Goal: Task Accomplishment & Management: Use online tool/utility

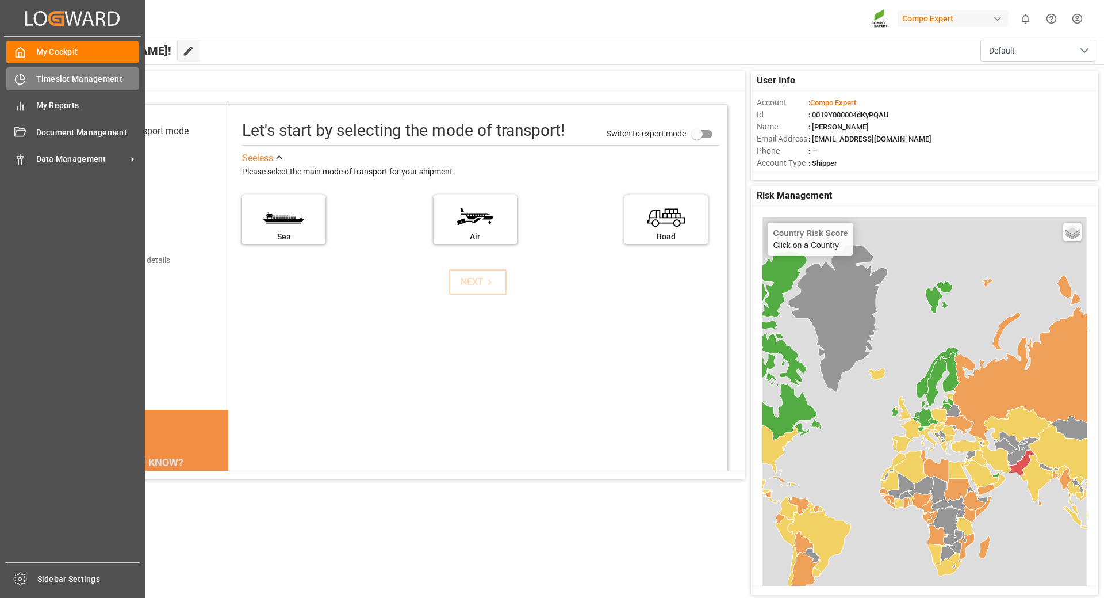
click at [16, 81] on icon at bounding box center [20, 79] width 9 height 9
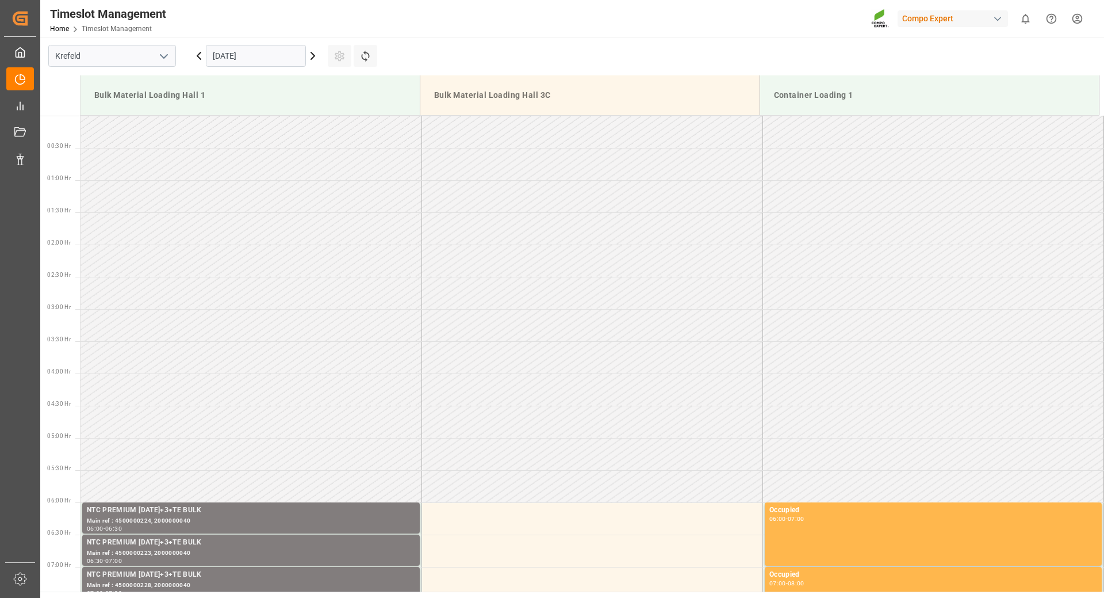
scroll to position [830, 0]
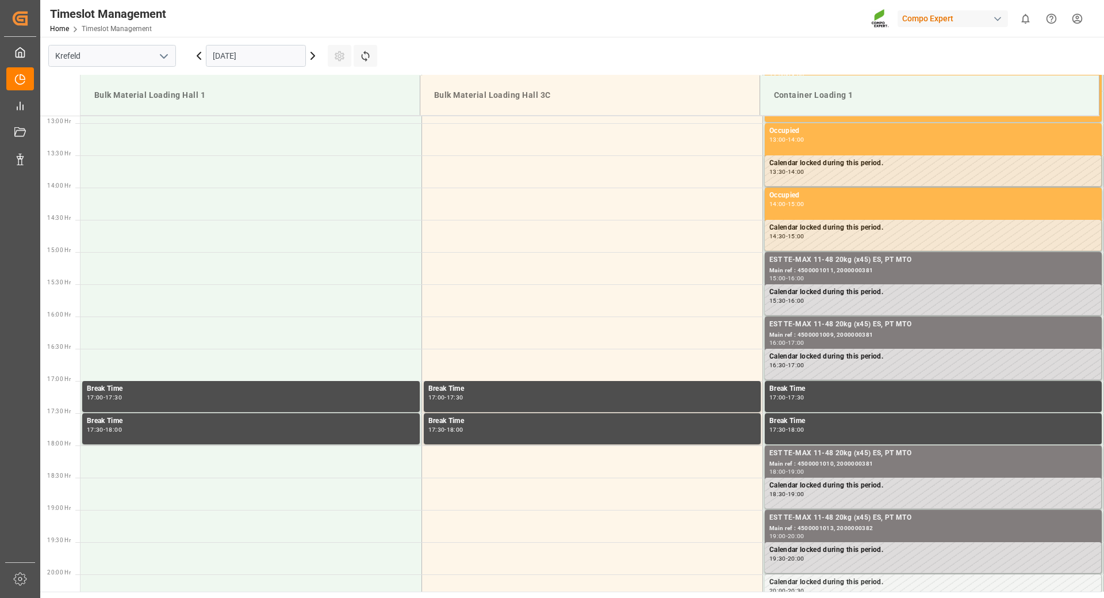
click at [313, 59] on icon at bounding box center [313, 56] width 14 height 14
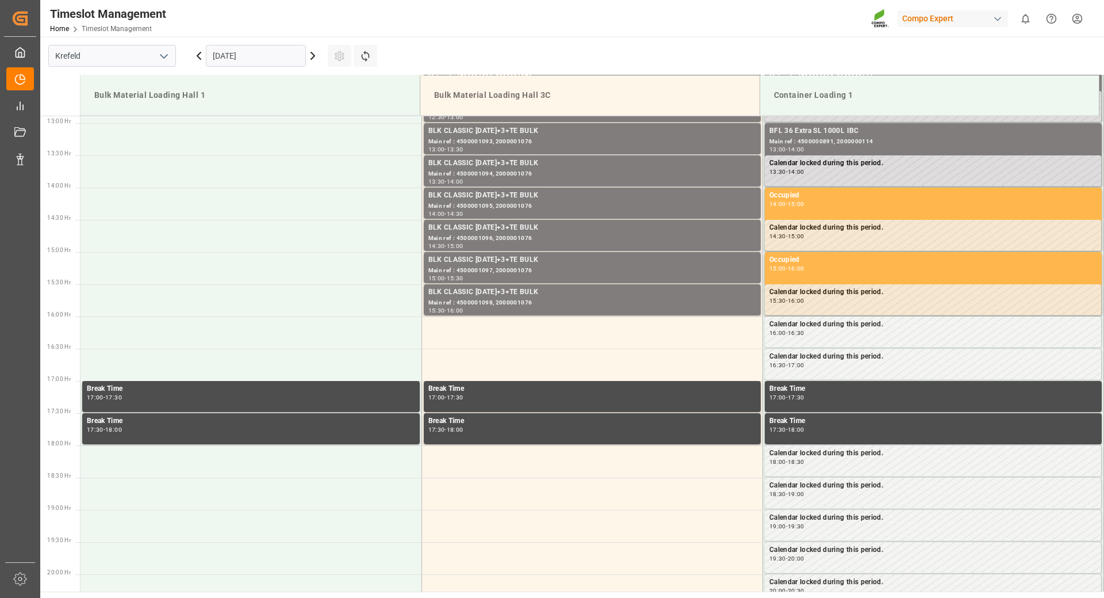
click at [286, 53] on input "[DATE]" at bounding box center [256, 56] width 100 height 22
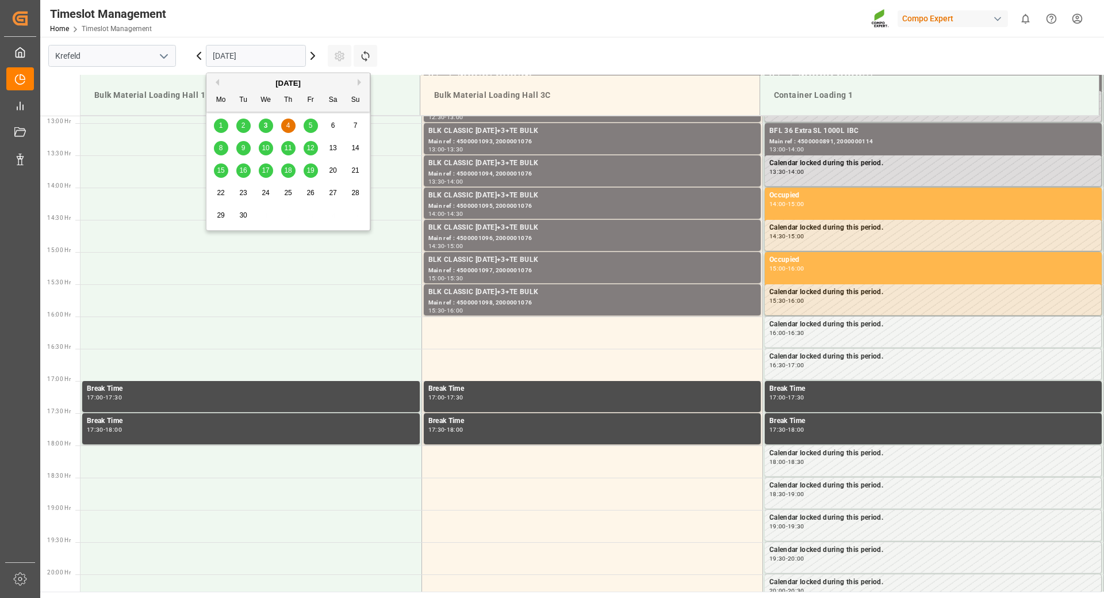
click at [313, 148] on span "12" at bounding box center [310, 148] width 7 height 8
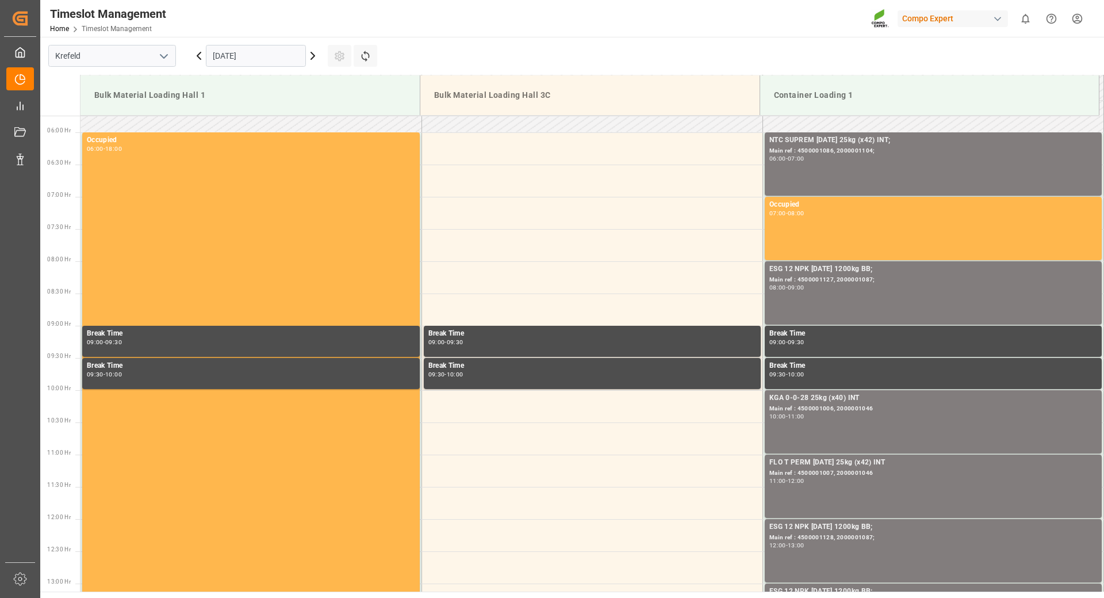
scroll to position [312, 0]
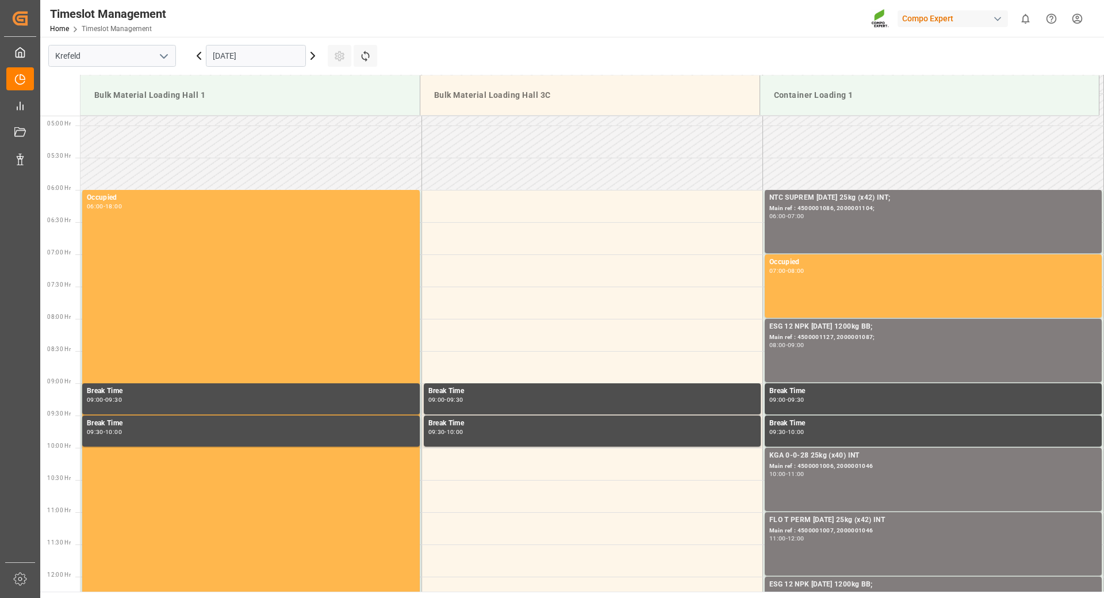
click at [198, 58] on icon at bounding box center [199, 56] width 14 height 14
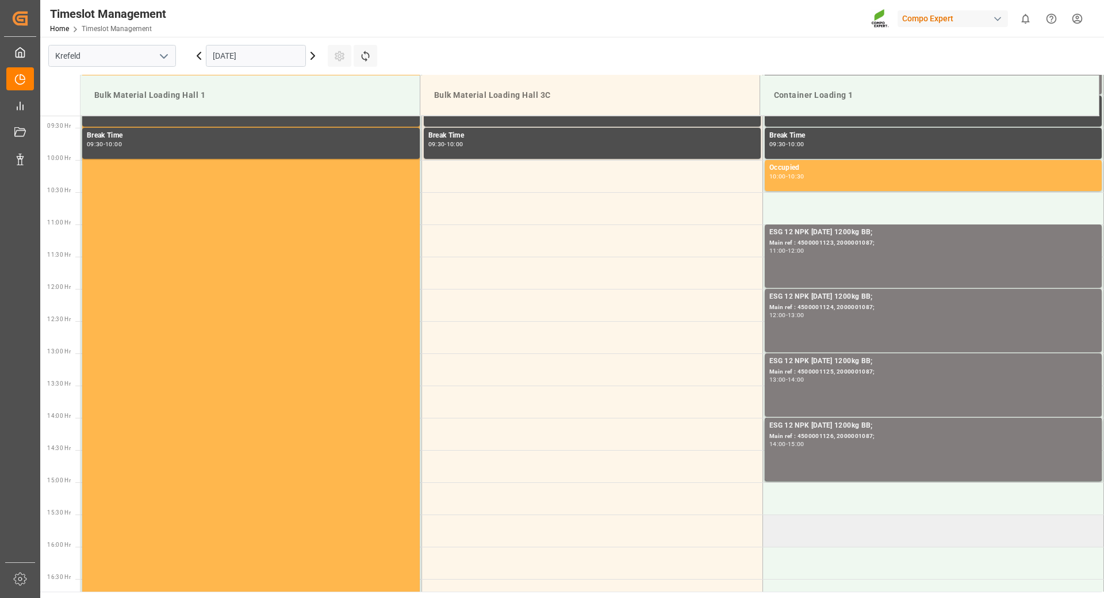
scroll to position [542, 0]
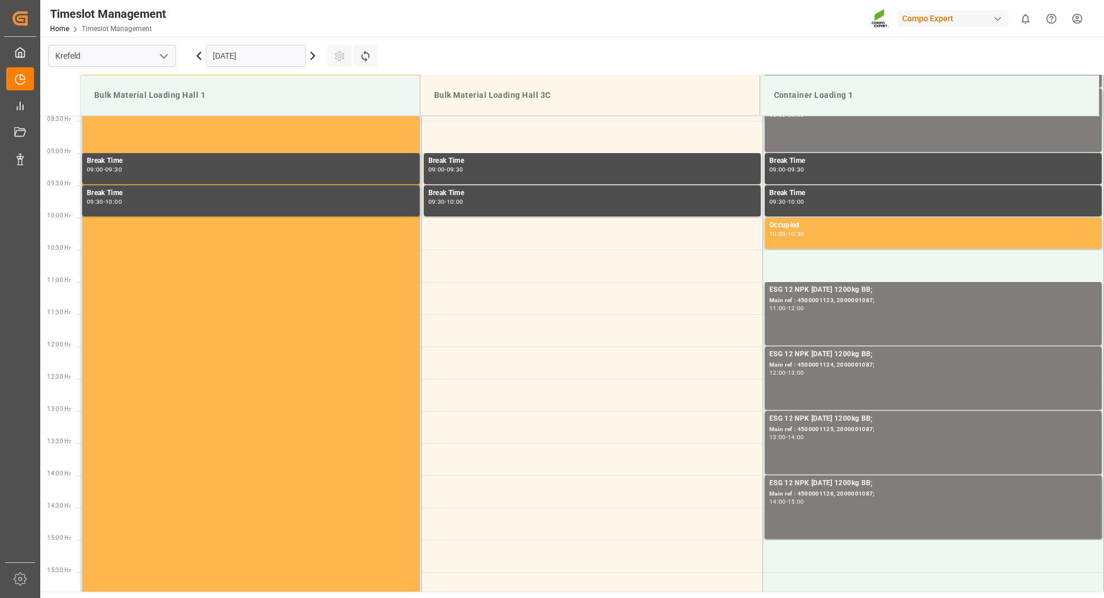
click at [314, 54] on icon at bounding box center [312, 55] width 3 height 7
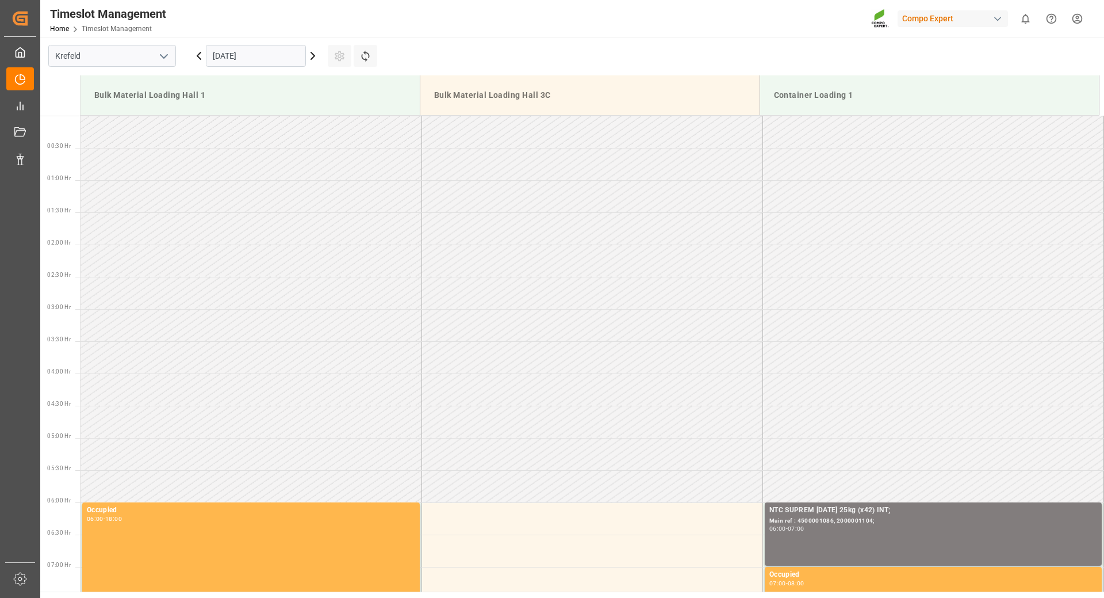
scroll to position [830, 0]
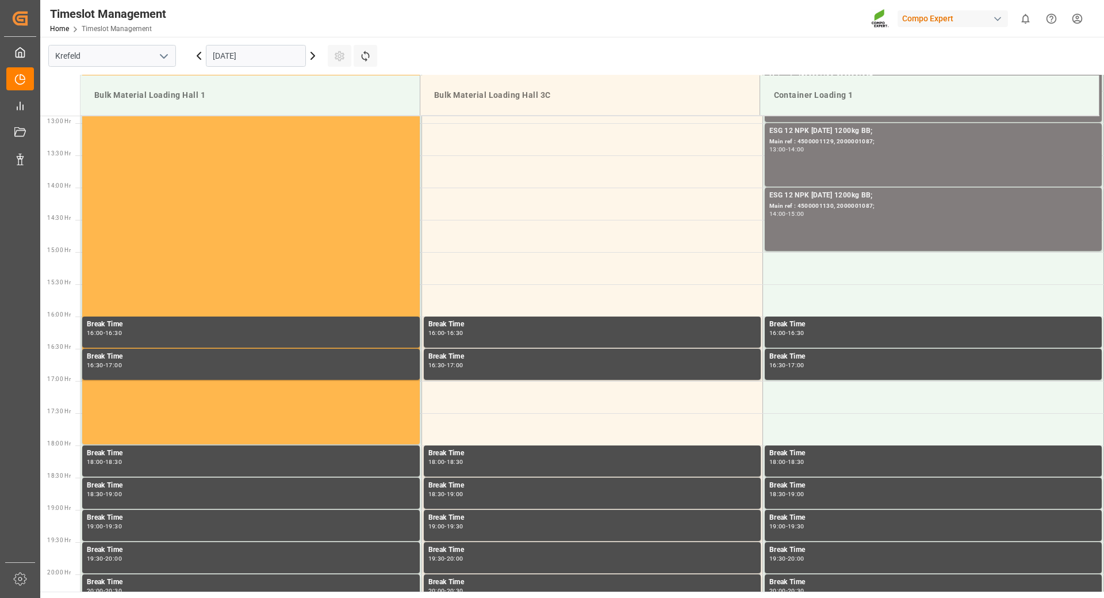
click at [314, 54] on icon at bounding box center [312, 55] width 3 height 7
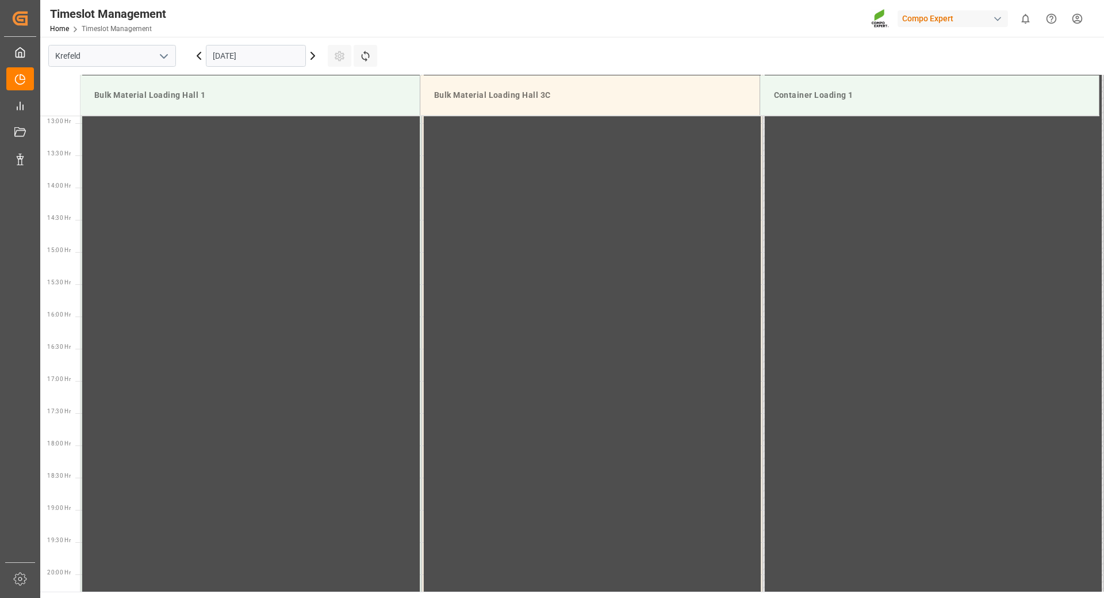
click at [314, 54] on icon at bounding box center [312, 55] width 3 height 7
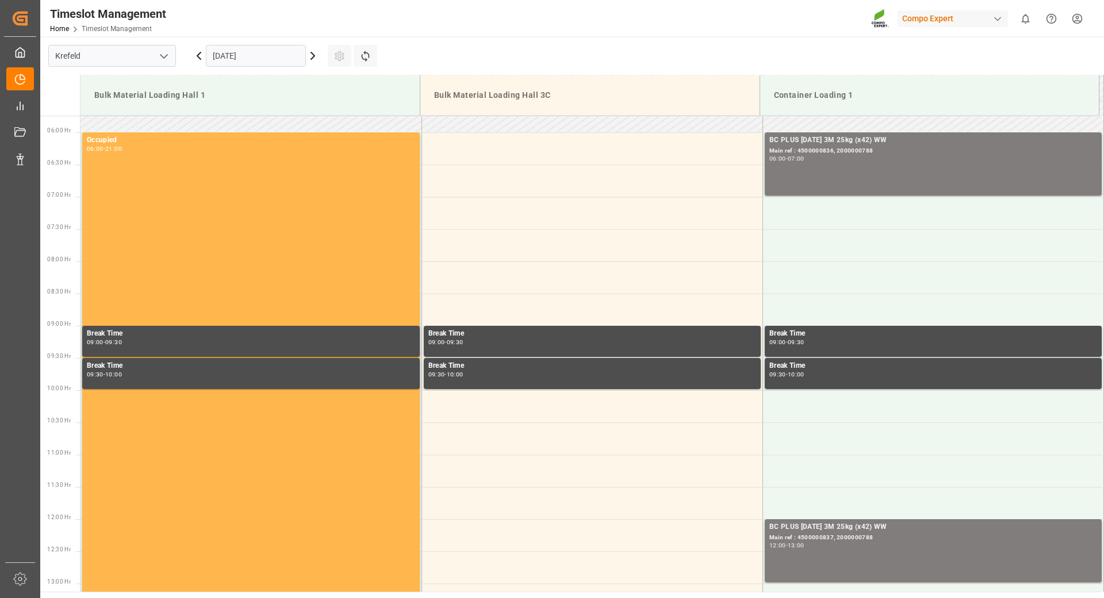
scroll to position [82, 0]
